Goal: Obtain resource: Download file/media

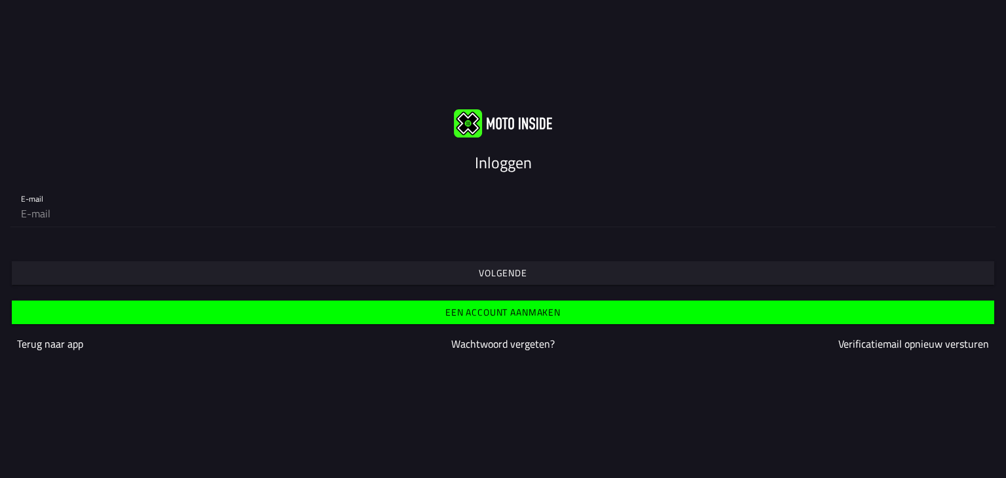
click at [514, 227] on div "E-mail" at bounding box center [503, 206] width 1006 height 64
click at [155, 204] on input "email" at bounding box center [503, 213] width 964 height 26
type input "[PERSON_NAME][EMAIL_ADDRESS][DOMAIN_NAME]"
click at [0, 0] on slot "Volgende" at bounding box center [0, 0] width 0 height 0
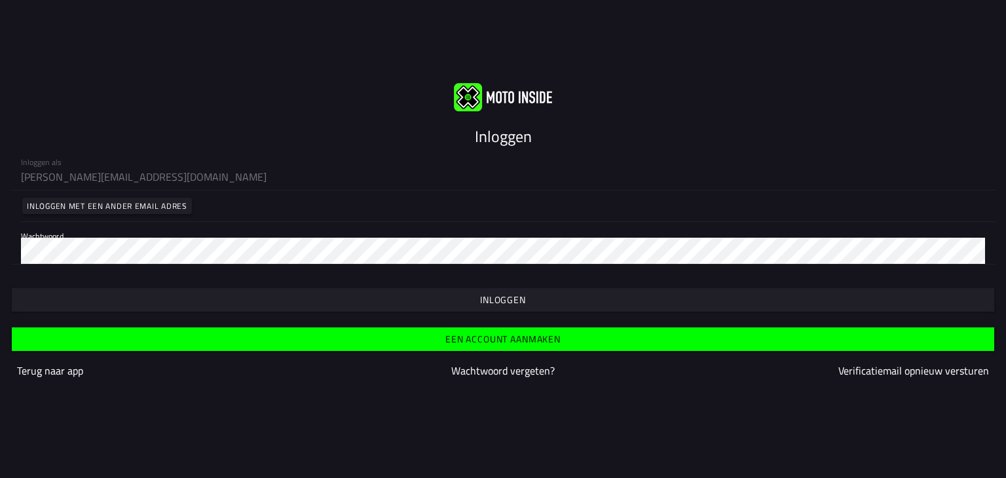
click at [483, 308] on span "button" at bounding box center [503, 300] width 962 height 24
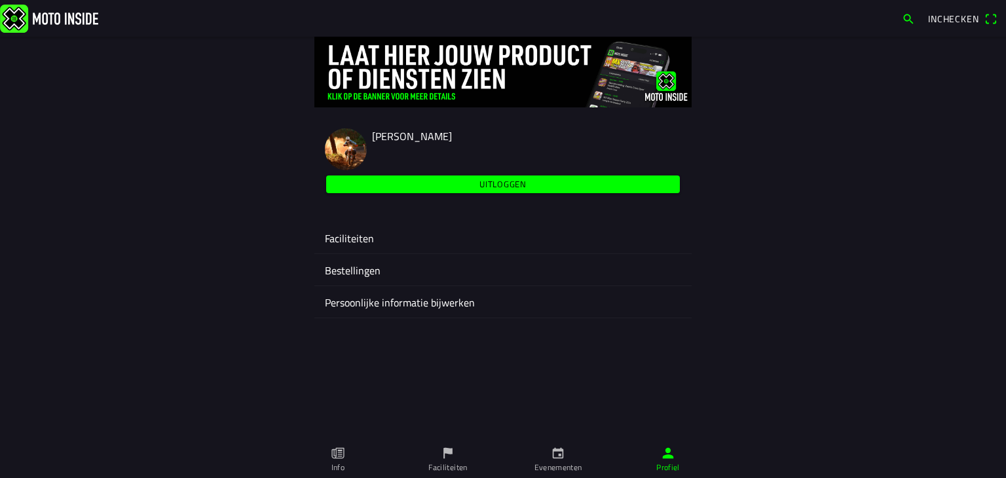
click at [448, 448] on icon "flag" at bounding box center [447, 453] width 9 height 11
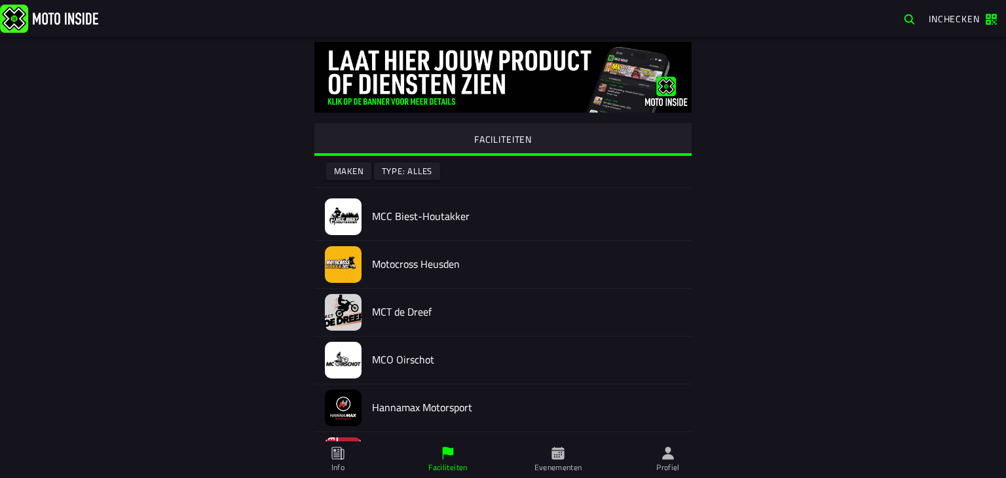
click at [396, 268] on h2 "Motocross Heusden" at bounding box center [526, 264] width 309 height 12
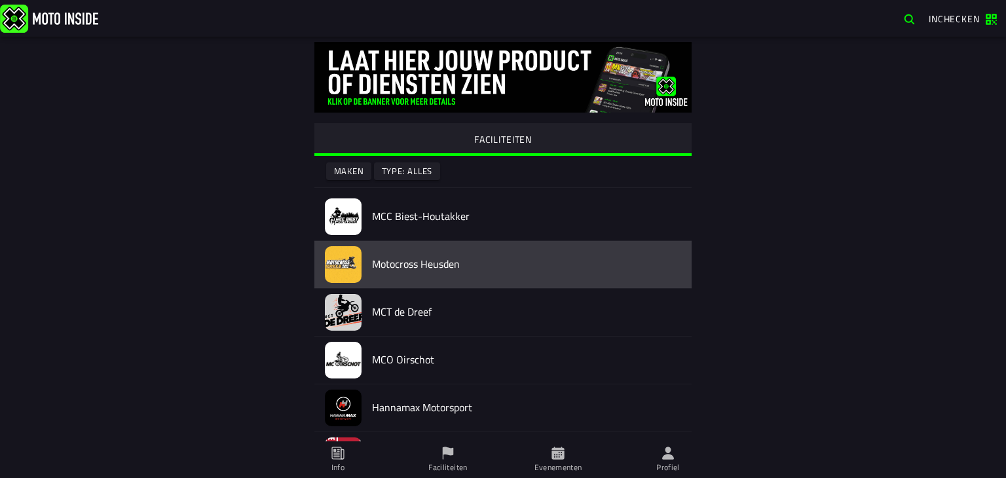
click at [396, 268] on ion-router-outlet "FACILITEITEN Maken Type: Alles MCC Biest-Houtakker Motocross Heusden MCT de Dre…" at bounding box center [503, 220] width 1006 height 441
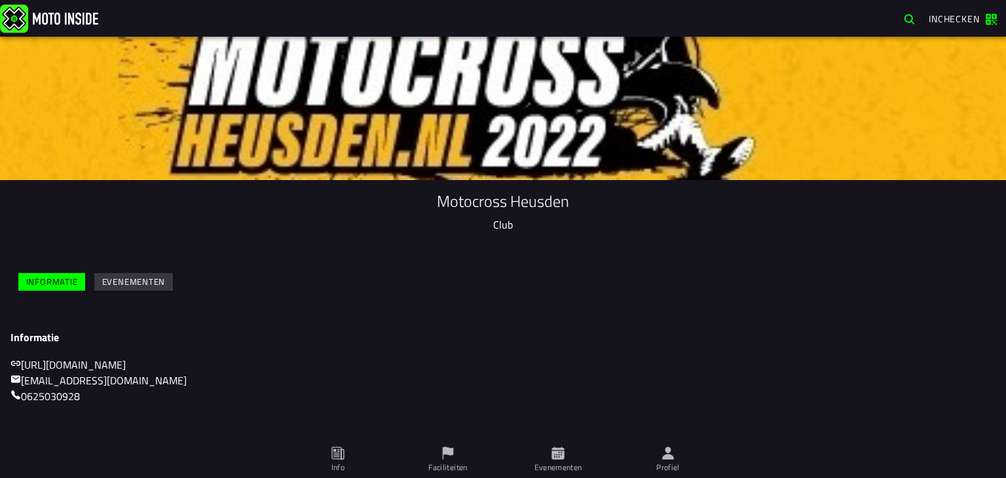
click at [442, 457] on icon at bounding box center [448, 453] width 14 height 14
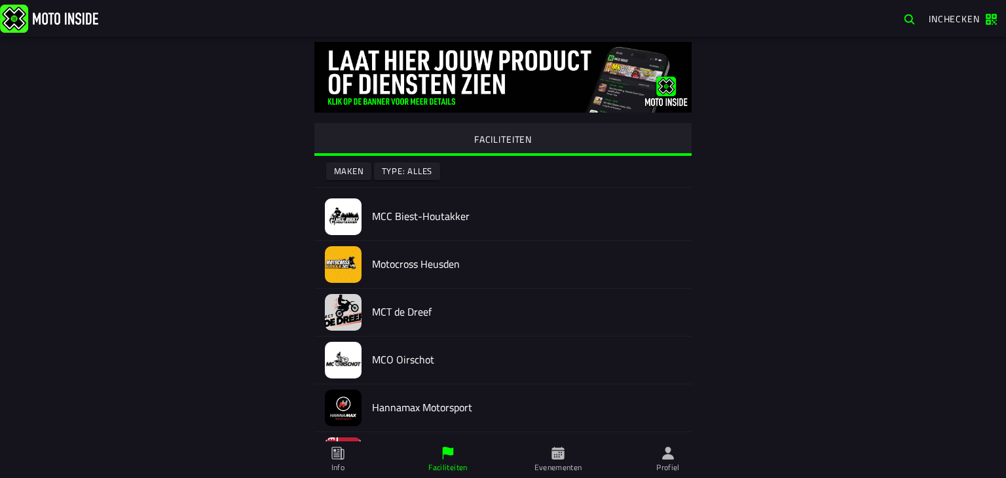
click at [384, 215] on h2 "MCC Biest-Houtakker" at bounding box center [526, 216] width 309 height 12
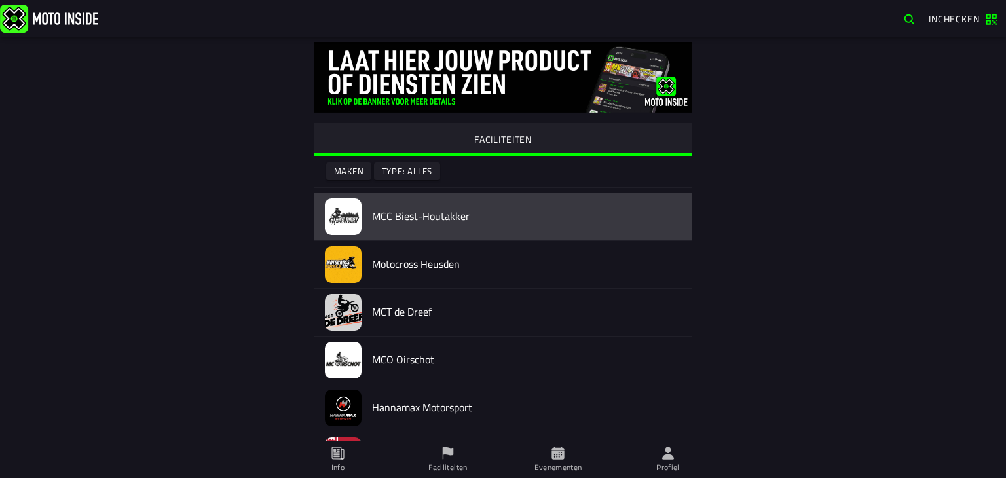
click at [384, 215] on ion-router-outlet "FACILITEITEN Maken Type: Alles MCC Biest-Houtakker Motocross Heusden MCT de Dre…" at bounding box center [503, 220] width 1006 height 441
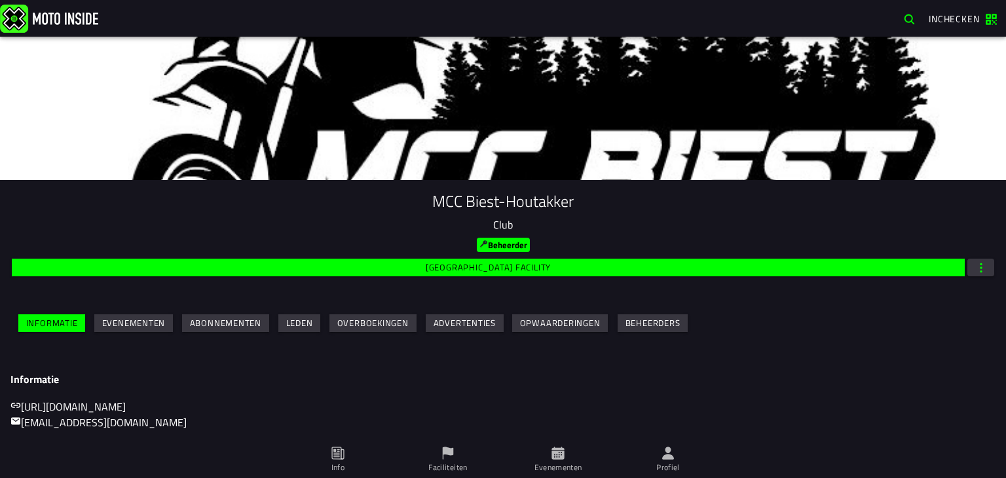
click at [0, 0] on slot "Leden" at bounding box center [0, 0] width 0 height 0
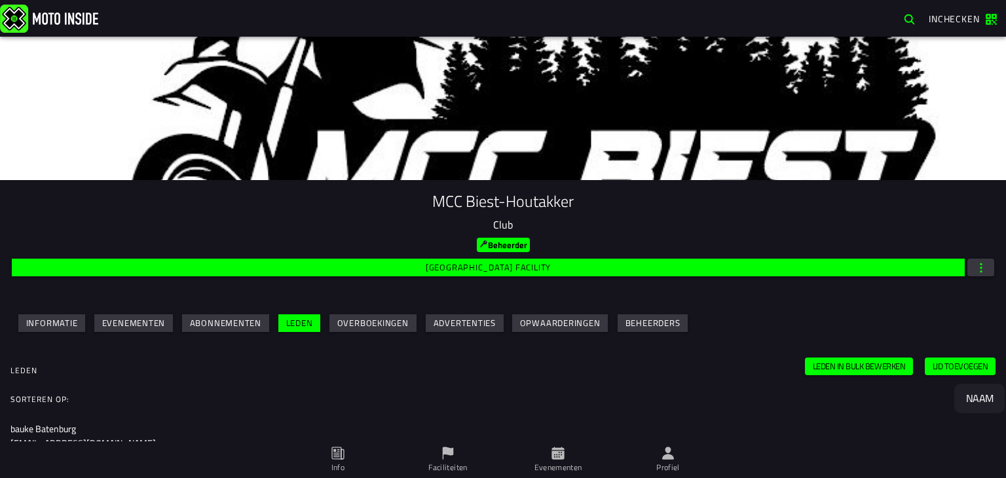
click at [975, 263] on span "button" at bounding box center [981, 267] width 12 height 12
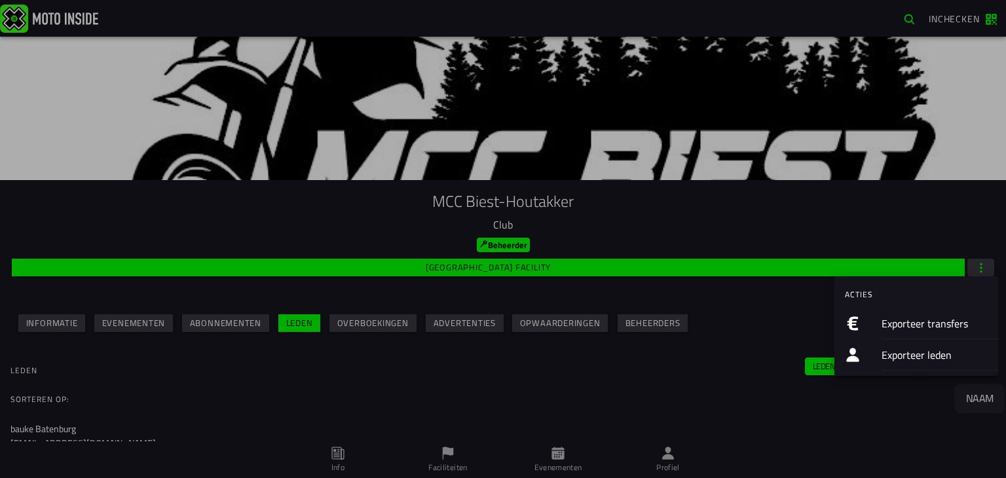
click at [940, 353] on ion-label "Exporteer leden" at bounding box center [934, 355] width 106 height 16
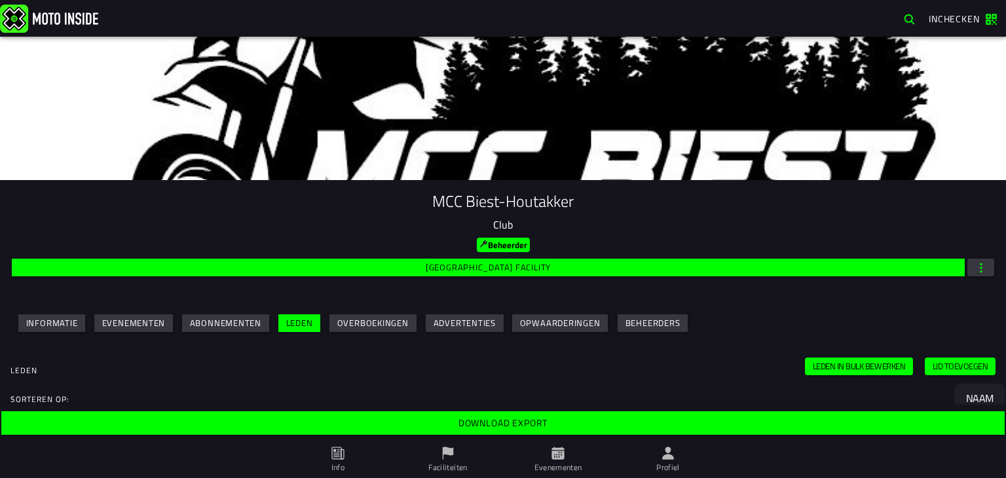
click at [0, 0] on slot "Download export" at bounding box center [0, 0] width 0 height 0
